Goal: Information Seeking & Learning: Learn about a topic

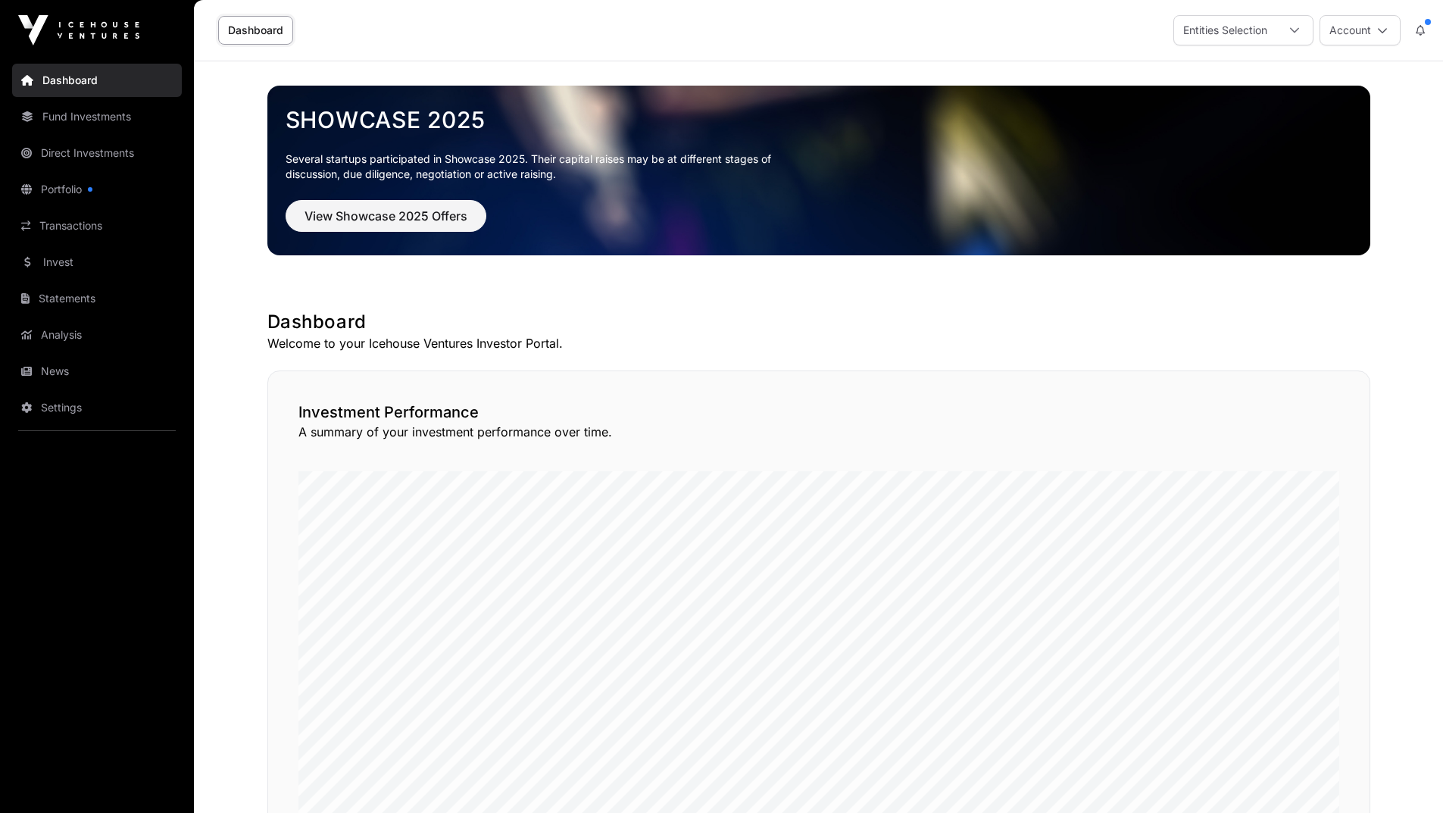
click at [77, 114] on link "Fund Investments" at bounding box center [97, 116] width 170 height 33
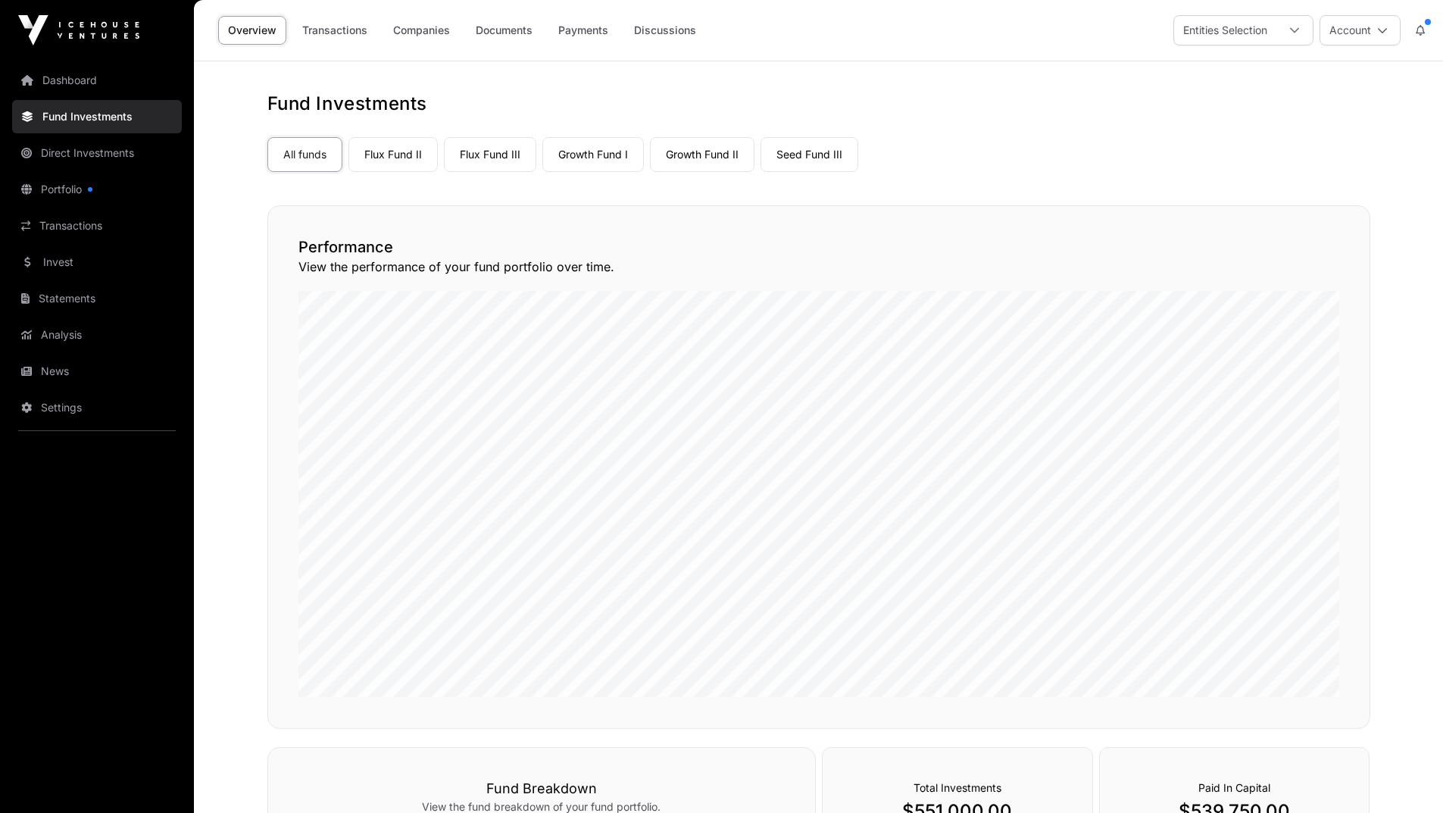
click at [482, 151] on link "Flux Fund III" at bounding box center [490, 154] width 92 height 35
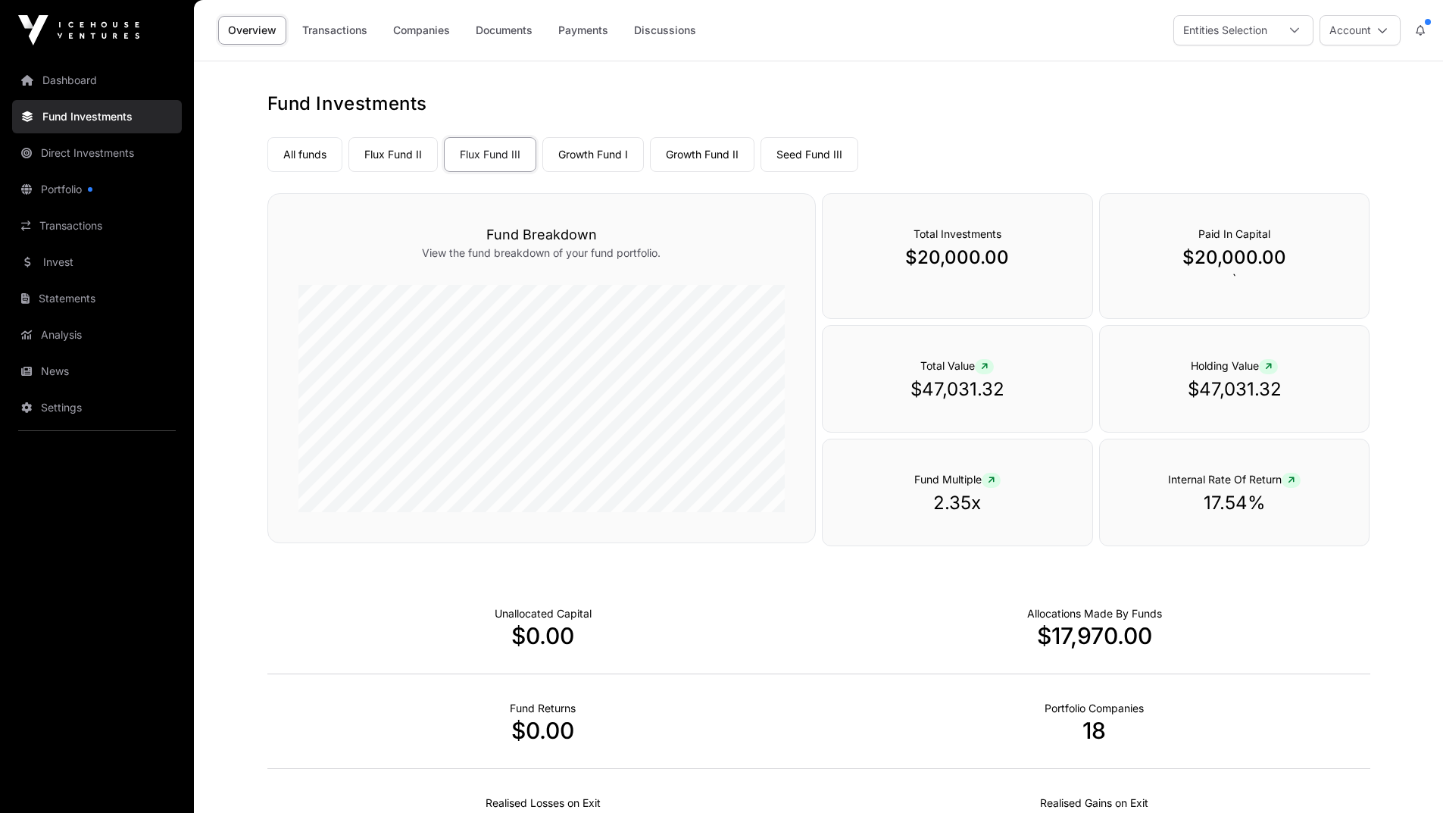
click at [431, 32] on link "Companies" at bounding box center [421, 30] width 76 height 29
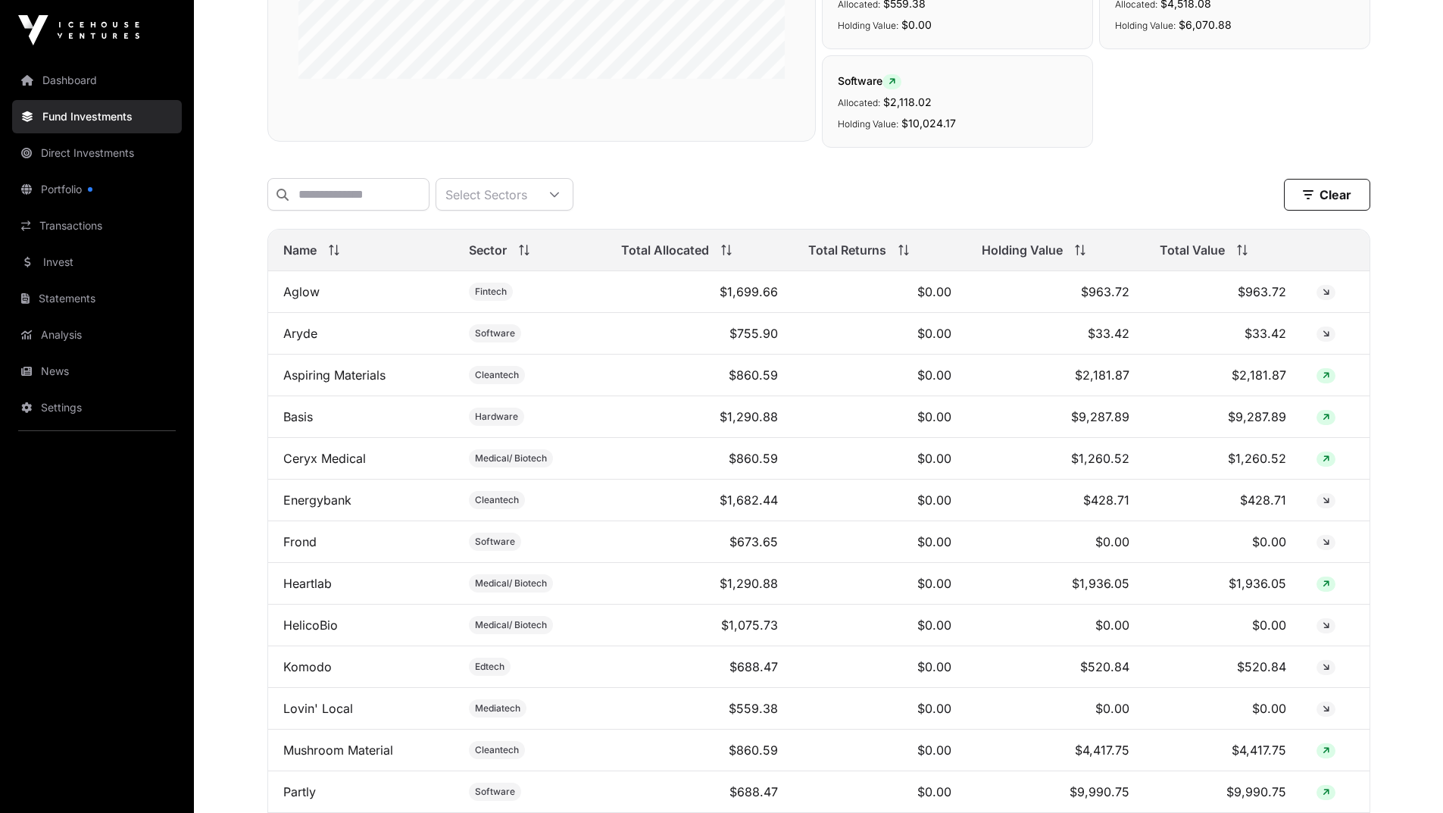
scroll to position [454, 0]
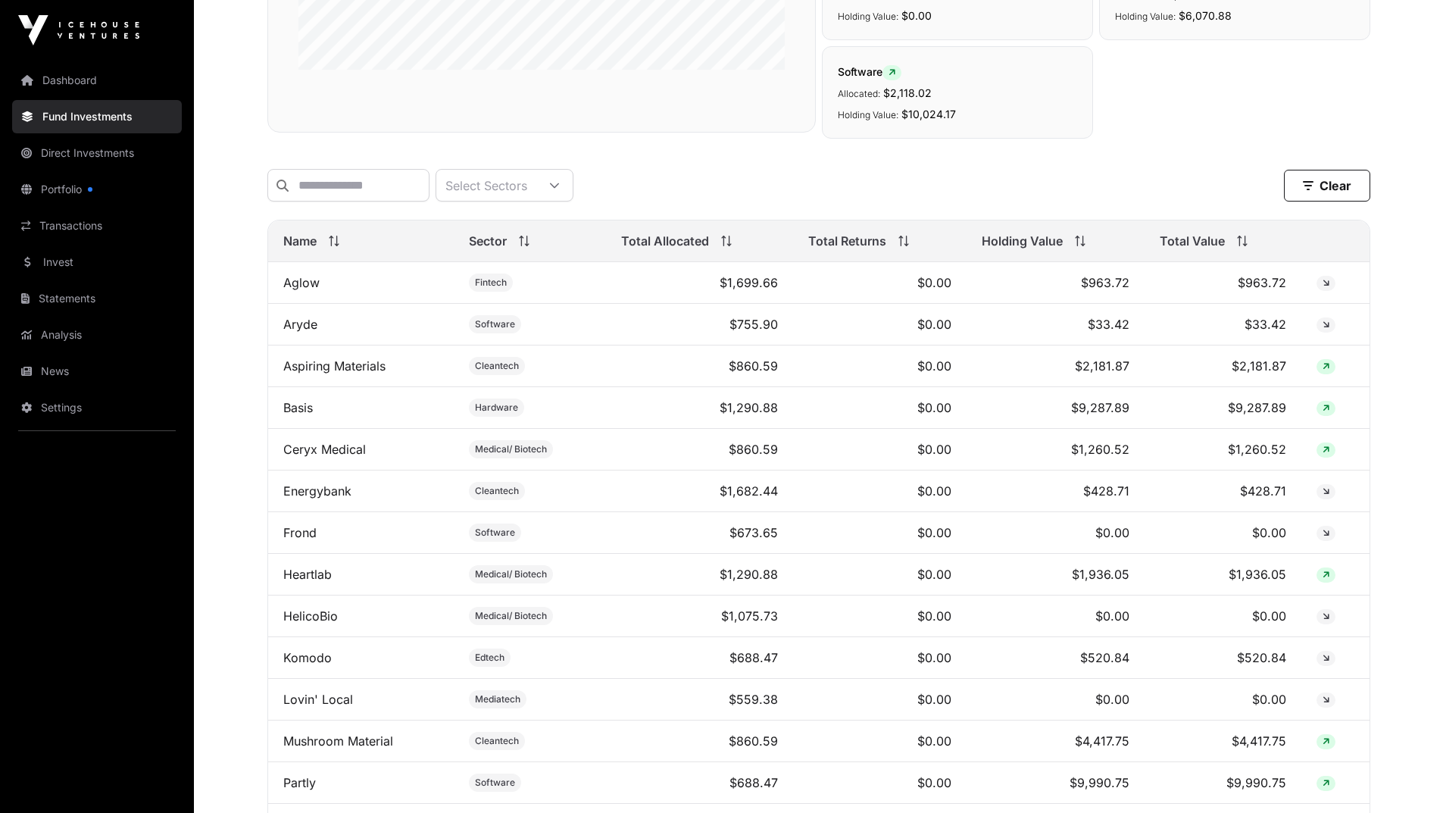
drag, startPoint x: 224, startPoint y: 345, endPoint x: 214, endPoint y: 338, distance: 12.0
click at [224, 343] on main "Fund Companies All funds Flux Fund II Flux Fund III Growth Fund I Growth Fund I…" at bounding box center [818, 447] width 1249 height 1680
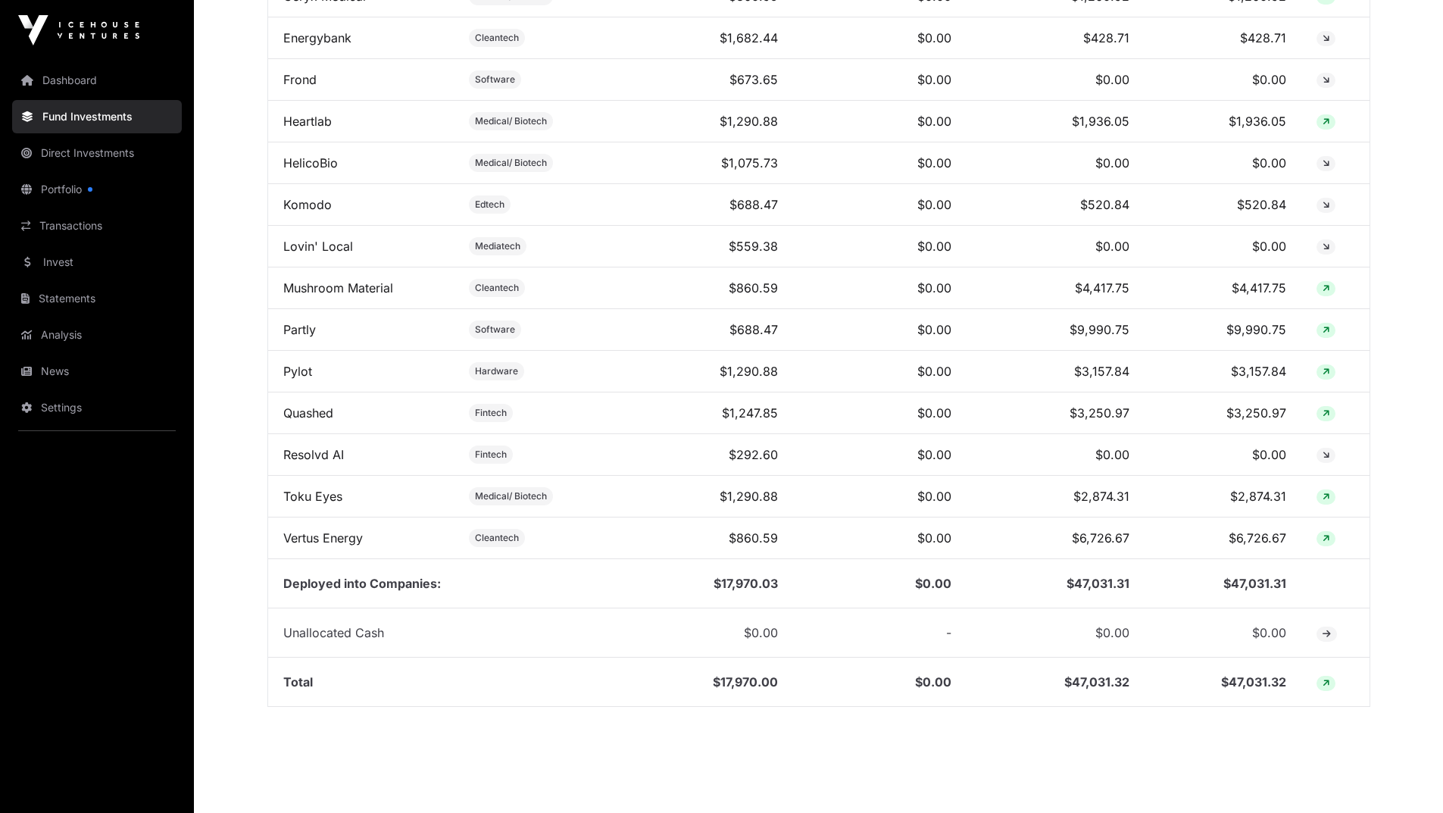
scroll to position [909, 0]
